Goal: Task Accomplishment & Management: Complete application form

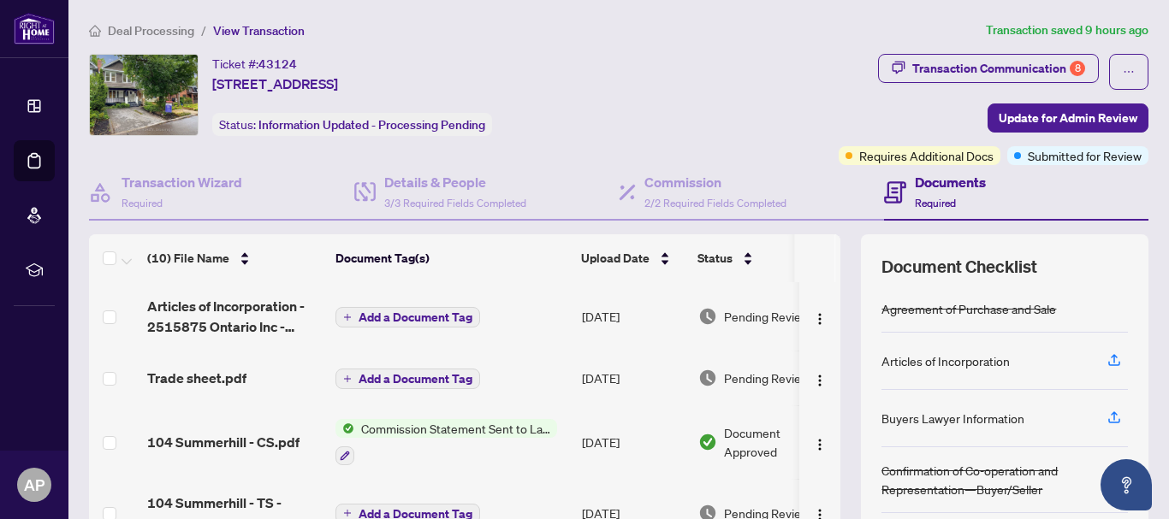
scroll to position [357, 0]
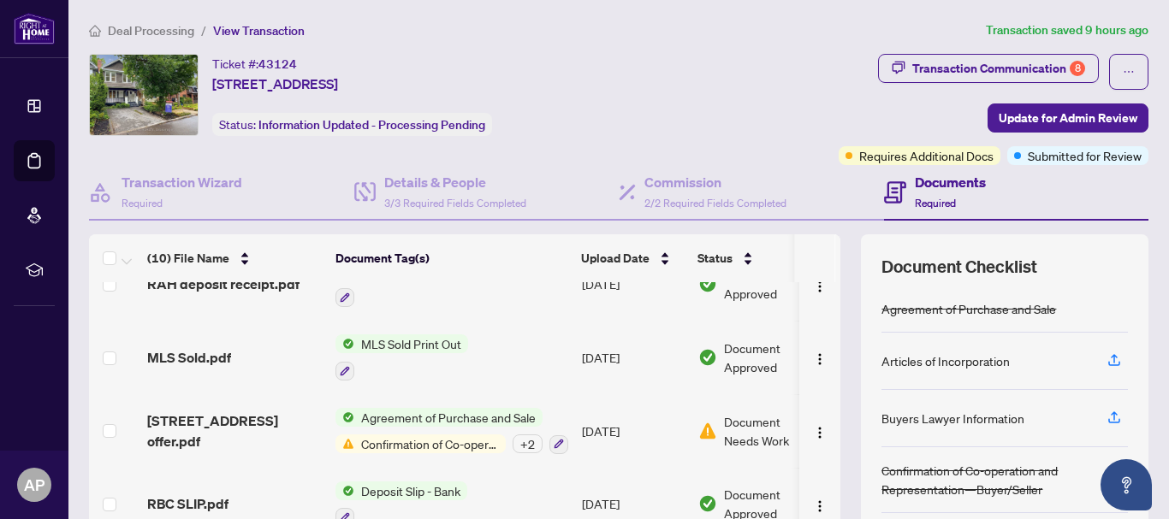
scroll to position [446, 0]
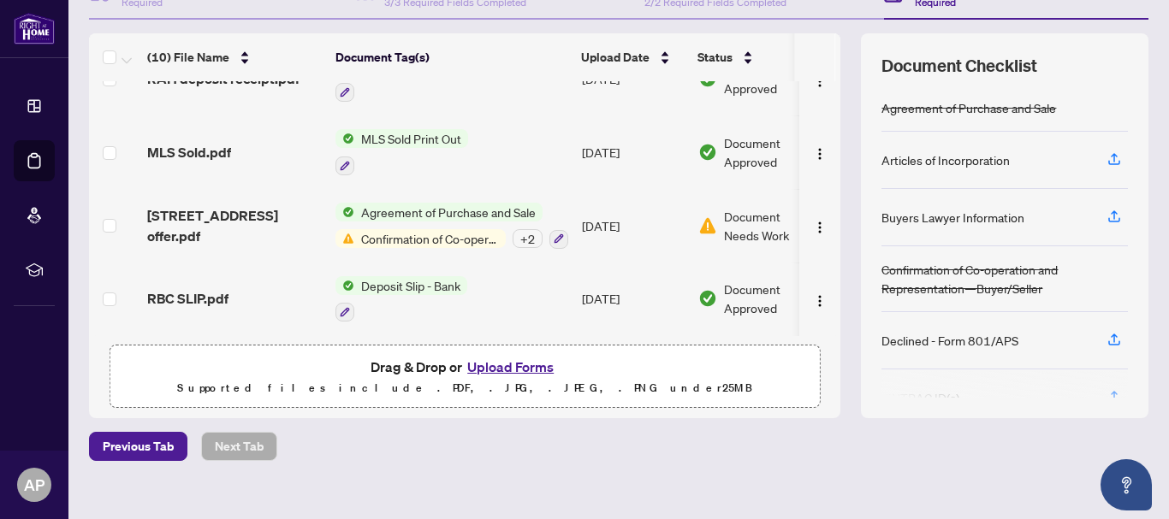
scroll to position [222, 0]
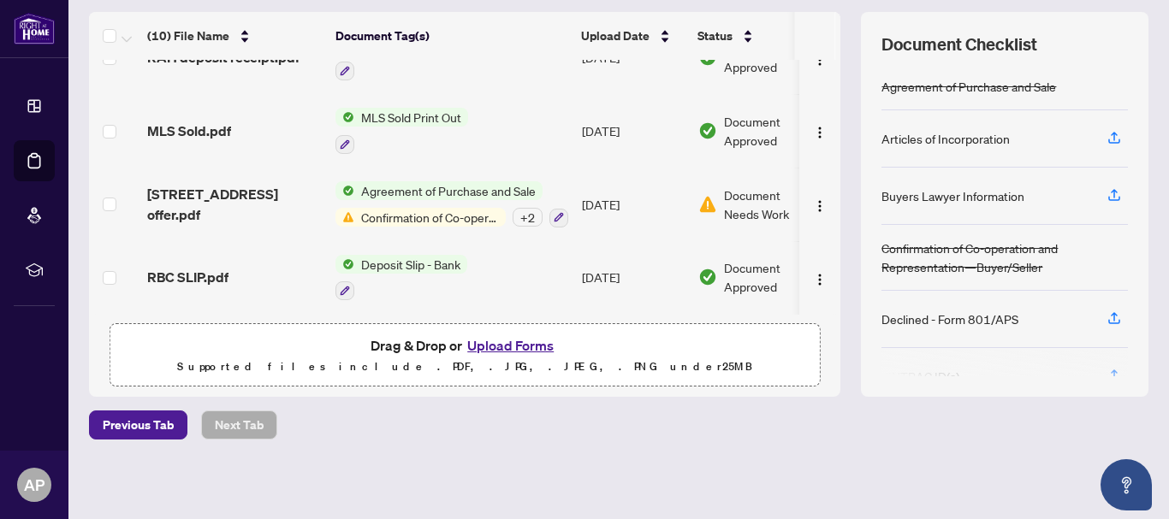
click at [506, 334] on button "Upload Forms" at bounding box center [510, 345] width 97 height 22
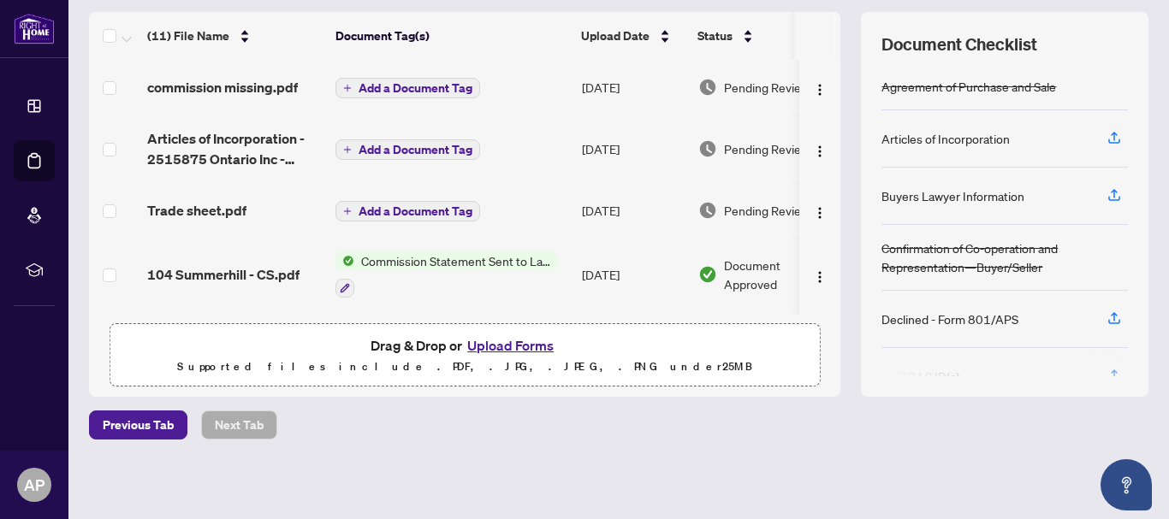
scroll to position [0, 0]
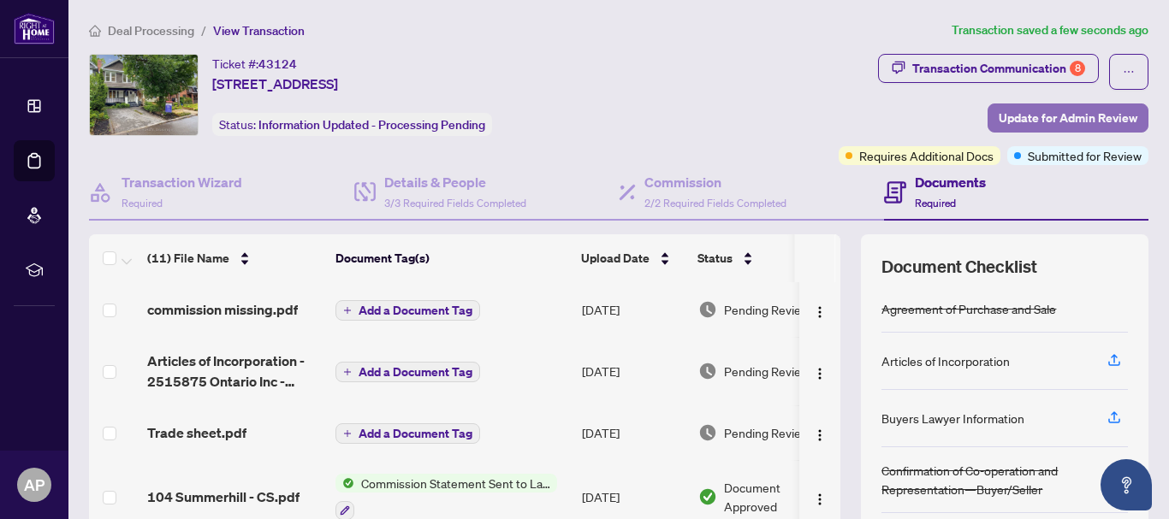
click at [1042, 119] on span "Update for Admin Review" at bounding box center [1067, 117] width 139 height 27
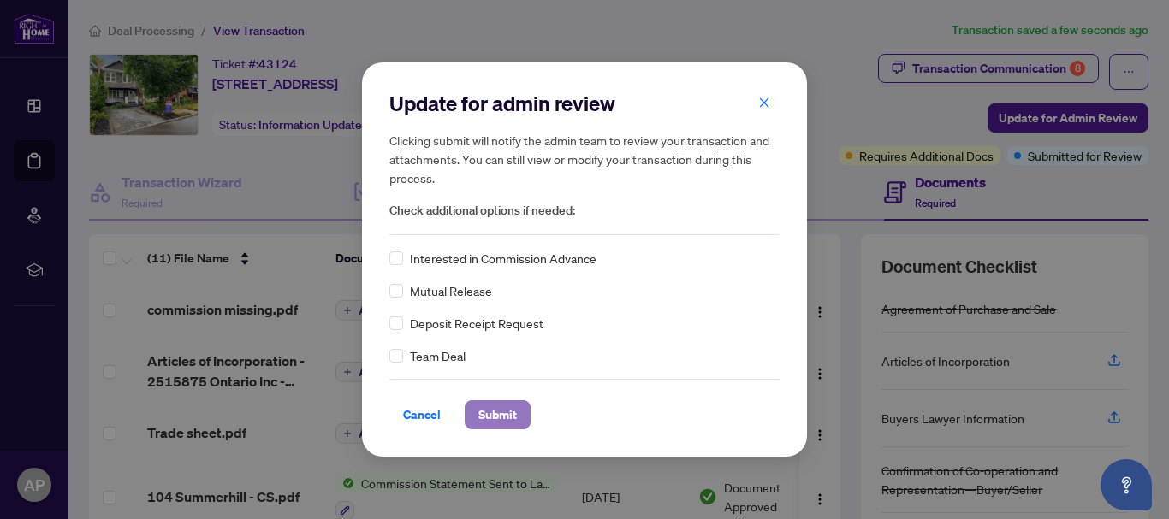
click at [494, 411] on span "Submit" at bounding box center [497, 414] width 38 height 27
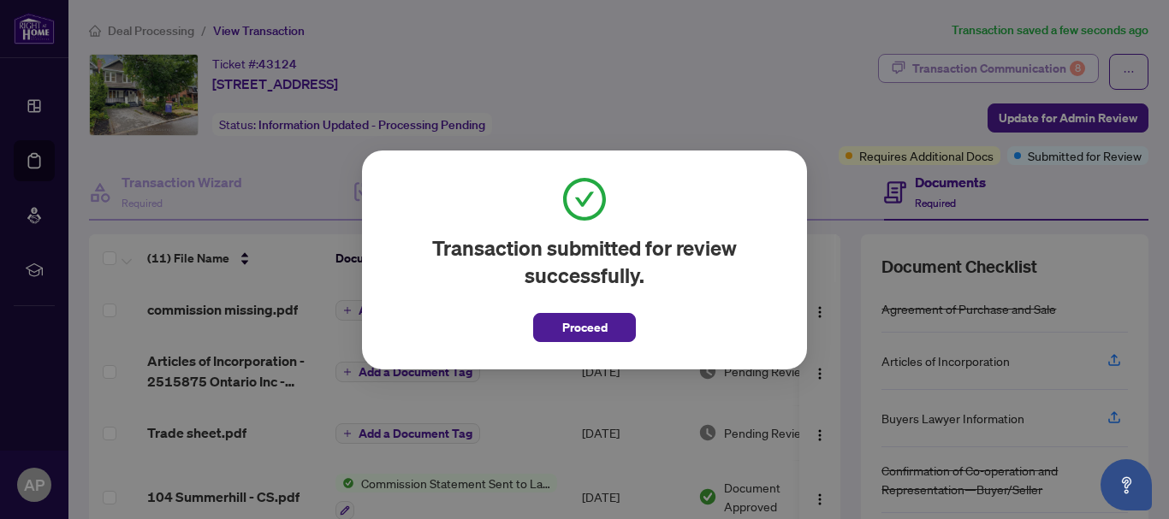
click at [1029, 66] on div "Transaction submitted for review successfully. Proceed Cancel OK" at bounding box center [584, 259] width 1169 height 519
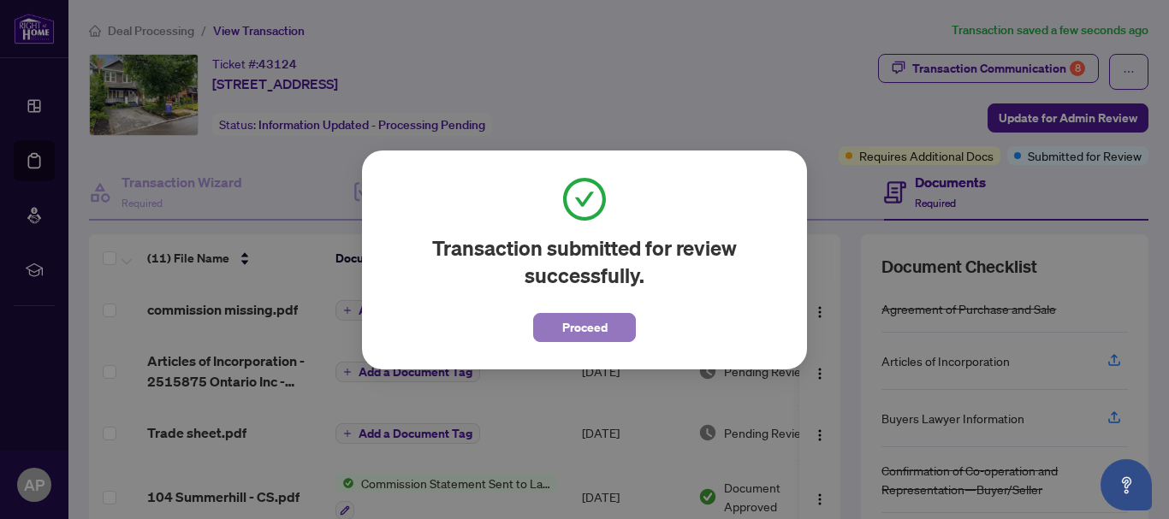
click at [587, 337] on span "Proceed" at bounding box center [584, 327] width 45 height 27
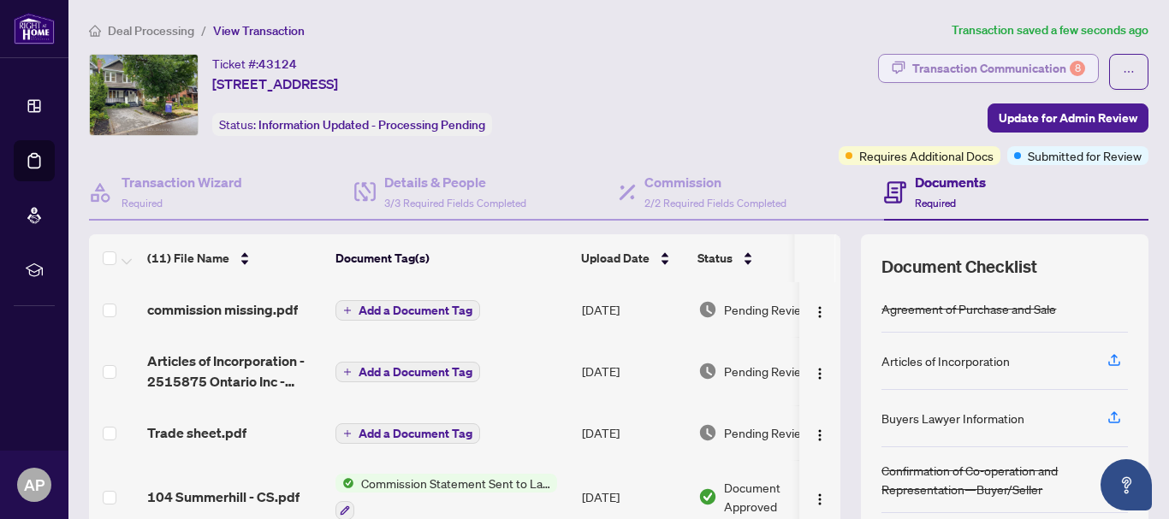
click at [999, 58] on div "Transaction Communication 8" at bounding box center [998, 68] width 173 height 27
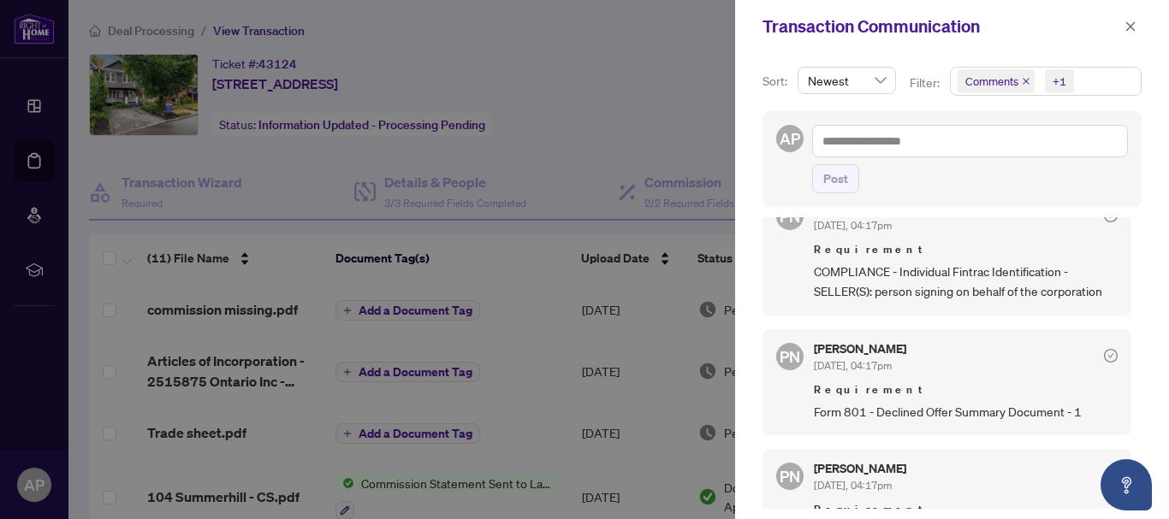
scroll to position [513, 0]
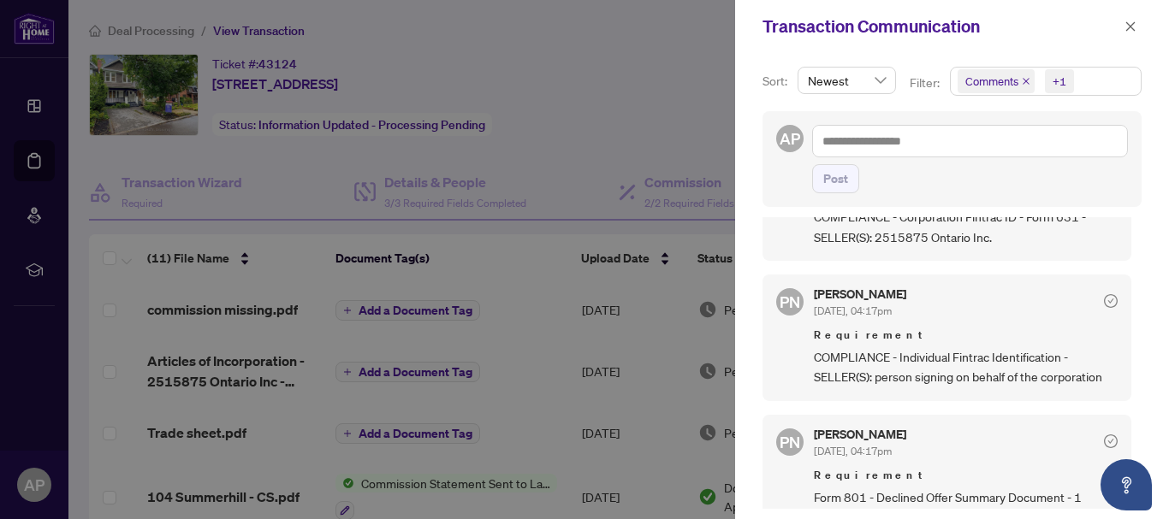
click at [1015, 370] on span "COMPLIANCE - Individual Fintrac Identification - SELLER(S): person signing on b…" at bounding box center [966, 367] width 304 height 40
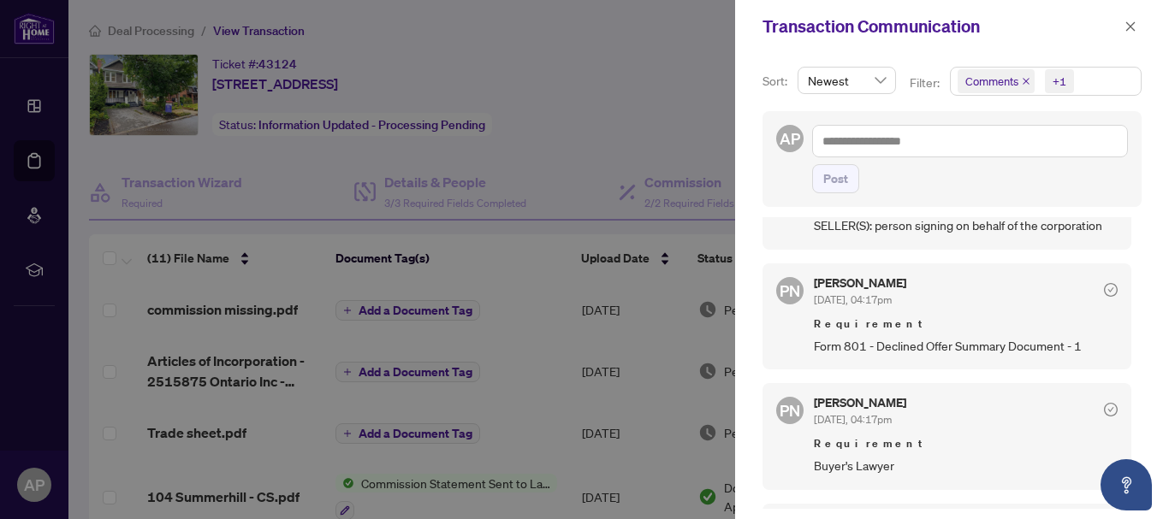
scroll to position [599, 0]
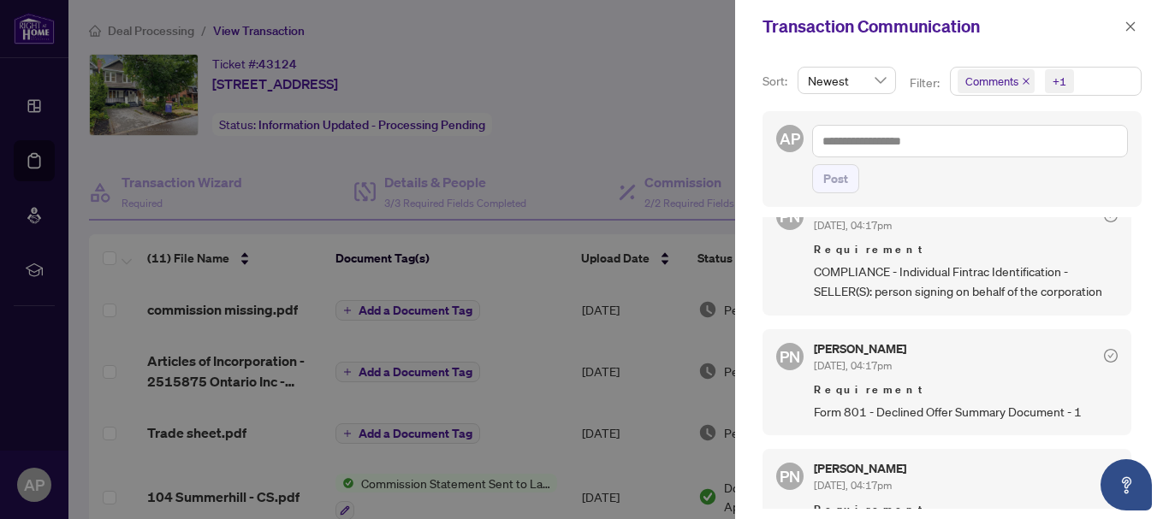
click at [962, 409] on span "Form 801 - Declined Offer Summary Document - 1" at bounding box center [966, 412] width 304 height 20
click at [944, 275] on span "COMPLIANCE - Individual Fintrac Identification - SELLER(S): person signing on b…" at bounding box center [966, 282] width 304 height 40
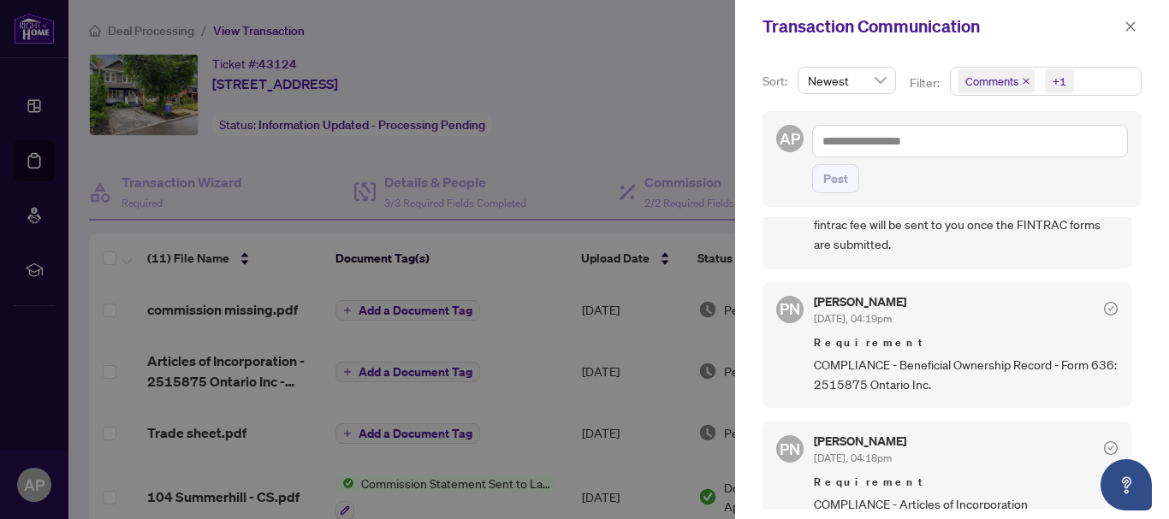
scroll to position [0, 0]
